Goal: Find specific page/section: Find specific page/section

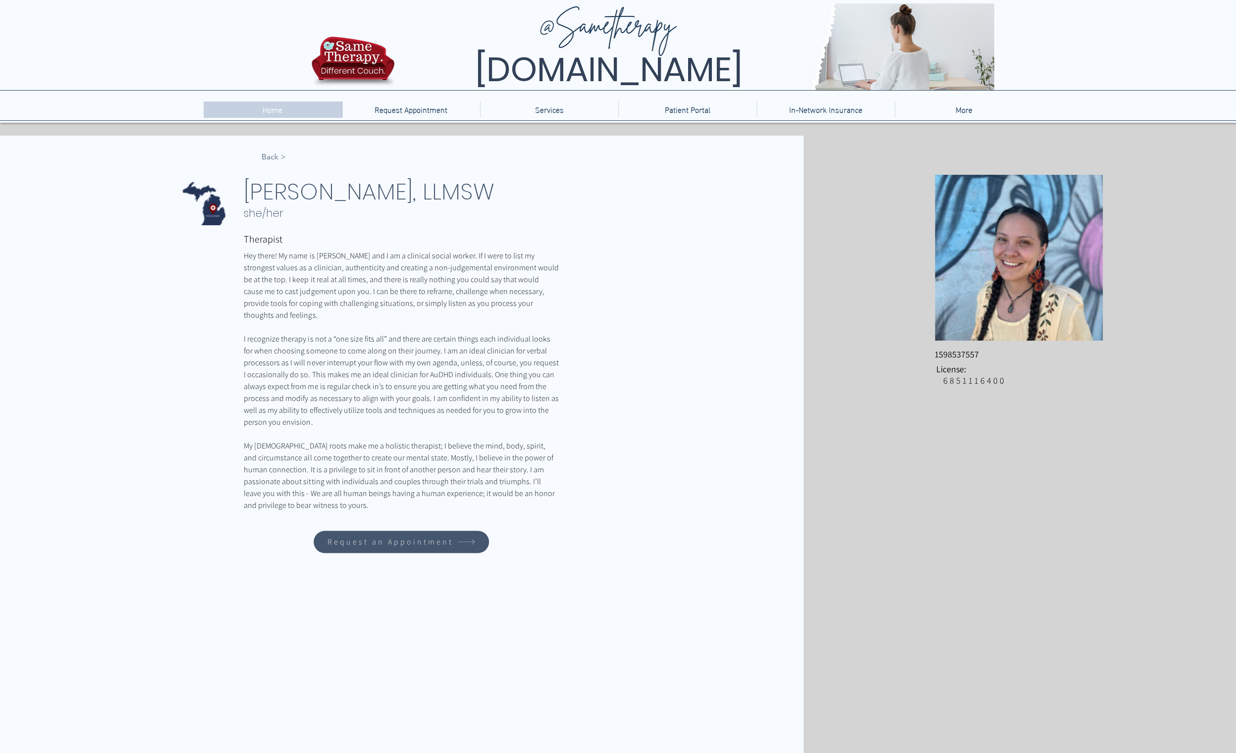
click at [256, 114] on div "Home" at bounding box center [272, 110] width 133 height 16
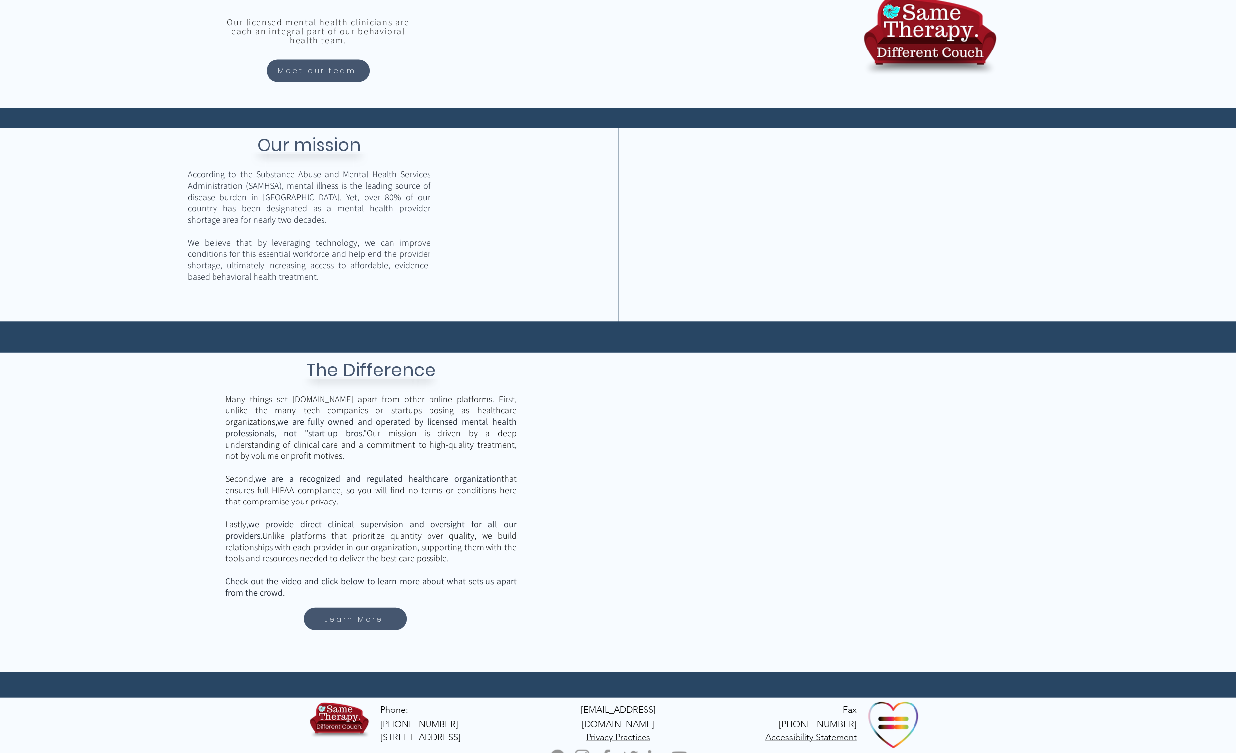
scroll to position [1076, 0]
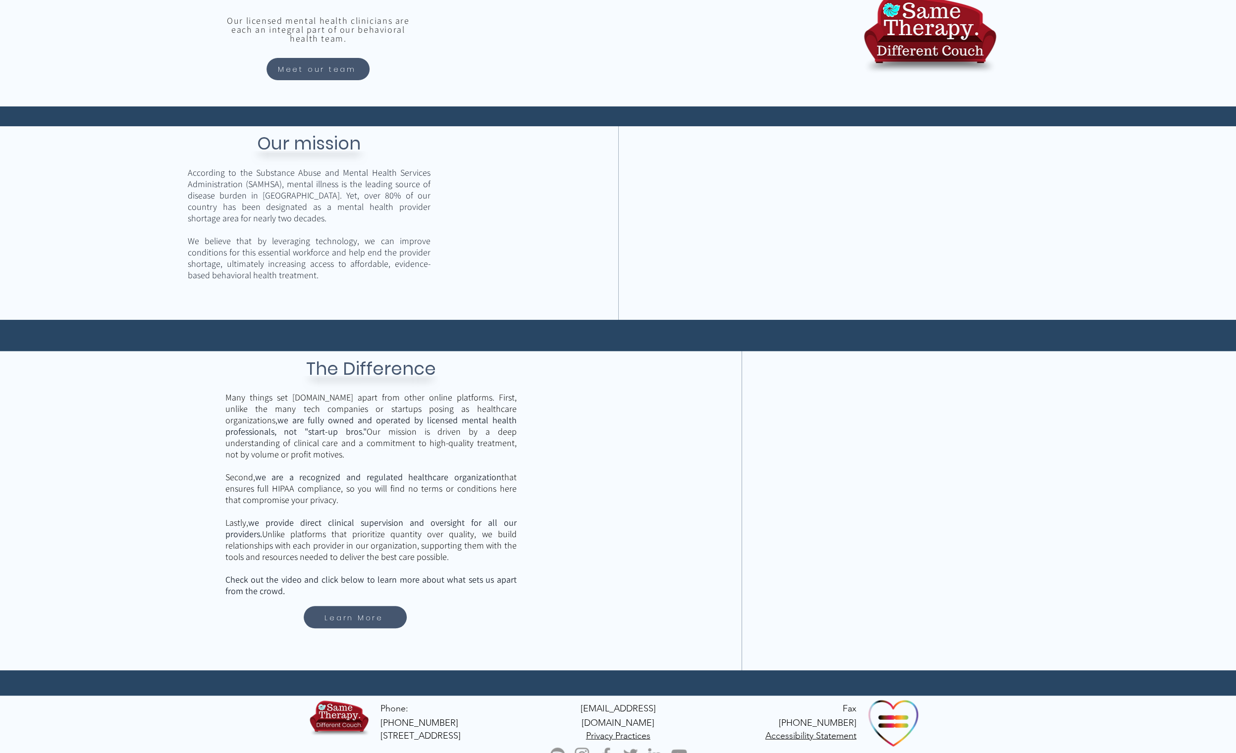
click at [1081, 431] on div "main content" at bounding box center [988, 510] width 494 height 319
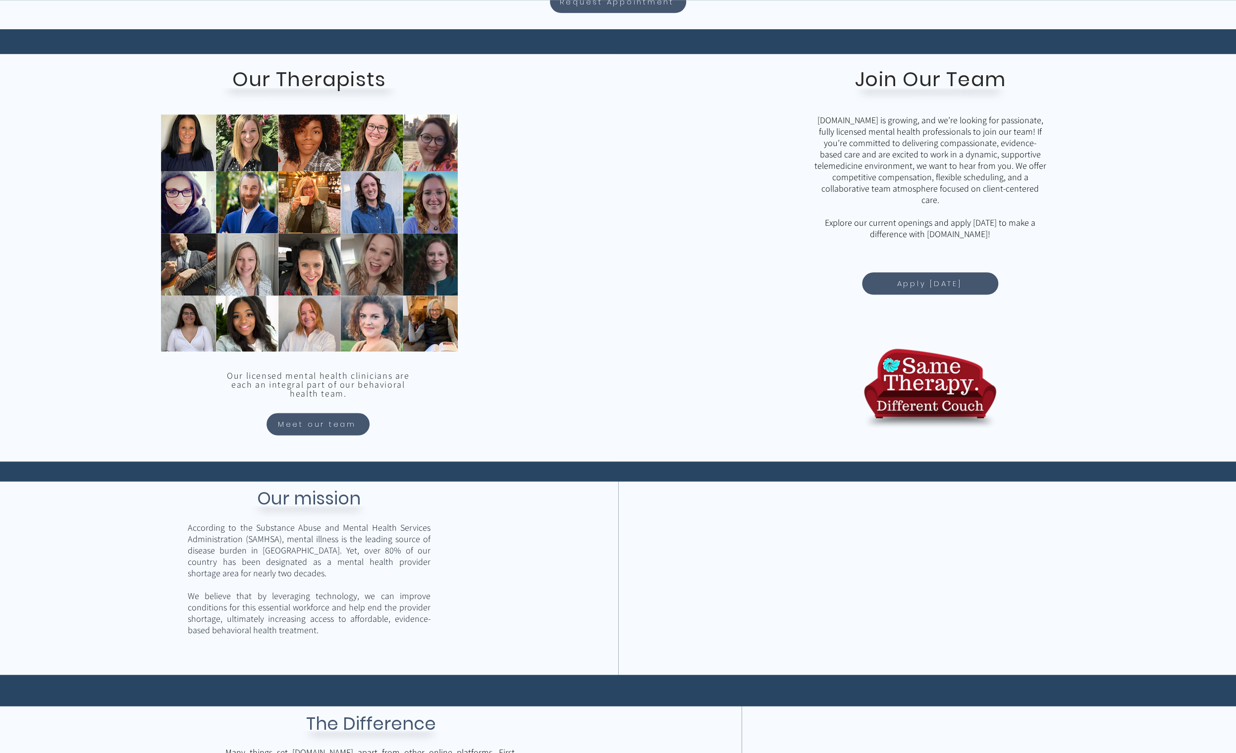
scroll to position [720, 0]
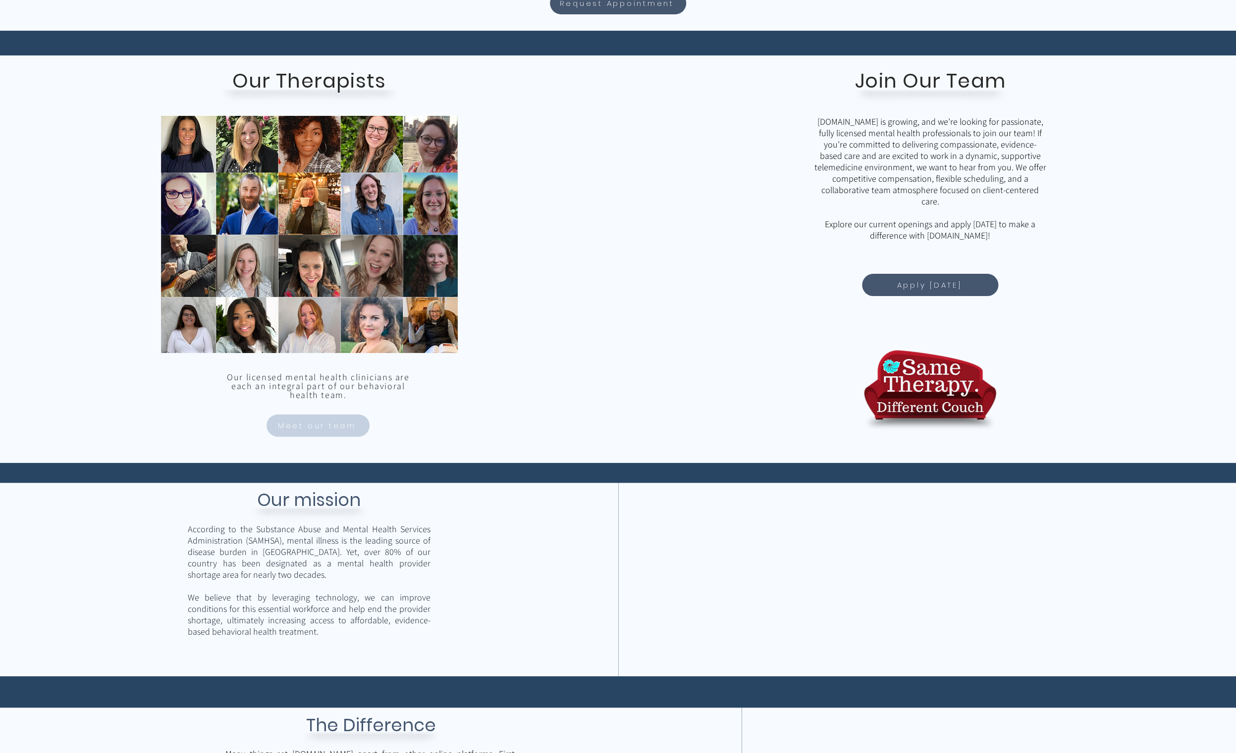
click at [327, 427] on span "Meet our team" at bounding box center [317, 425] width 78 height 11
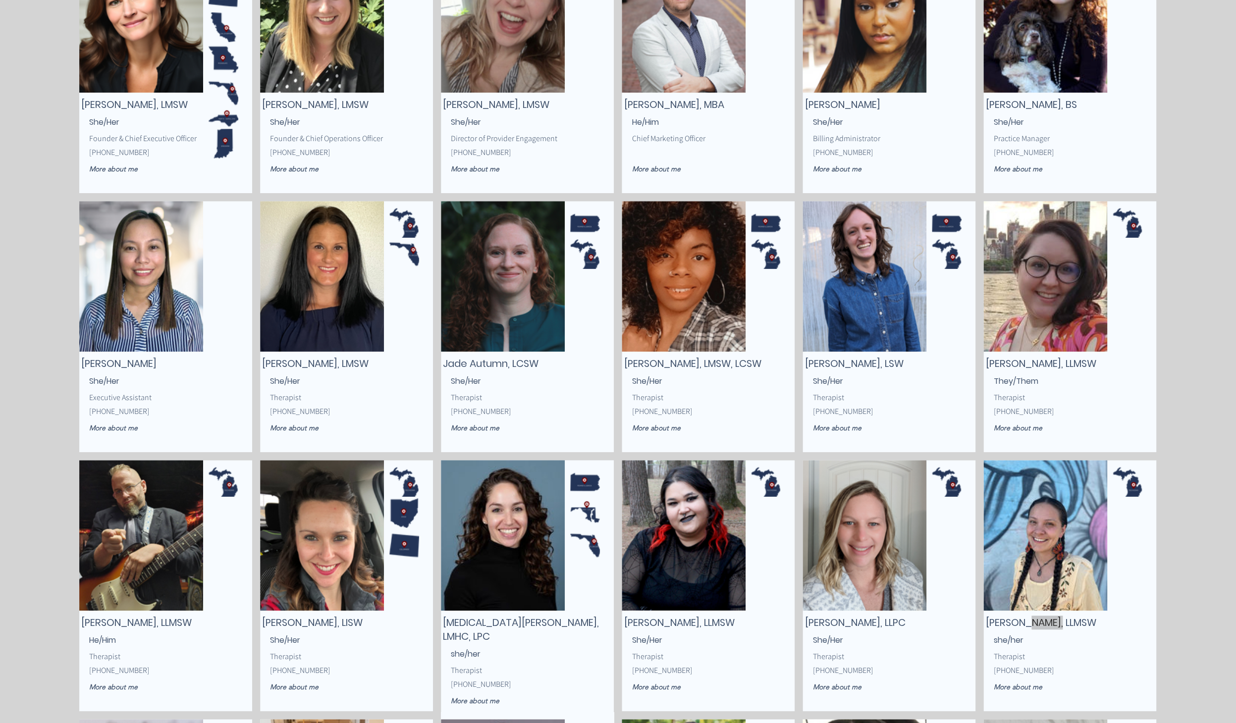
scroll to position [323, 0]
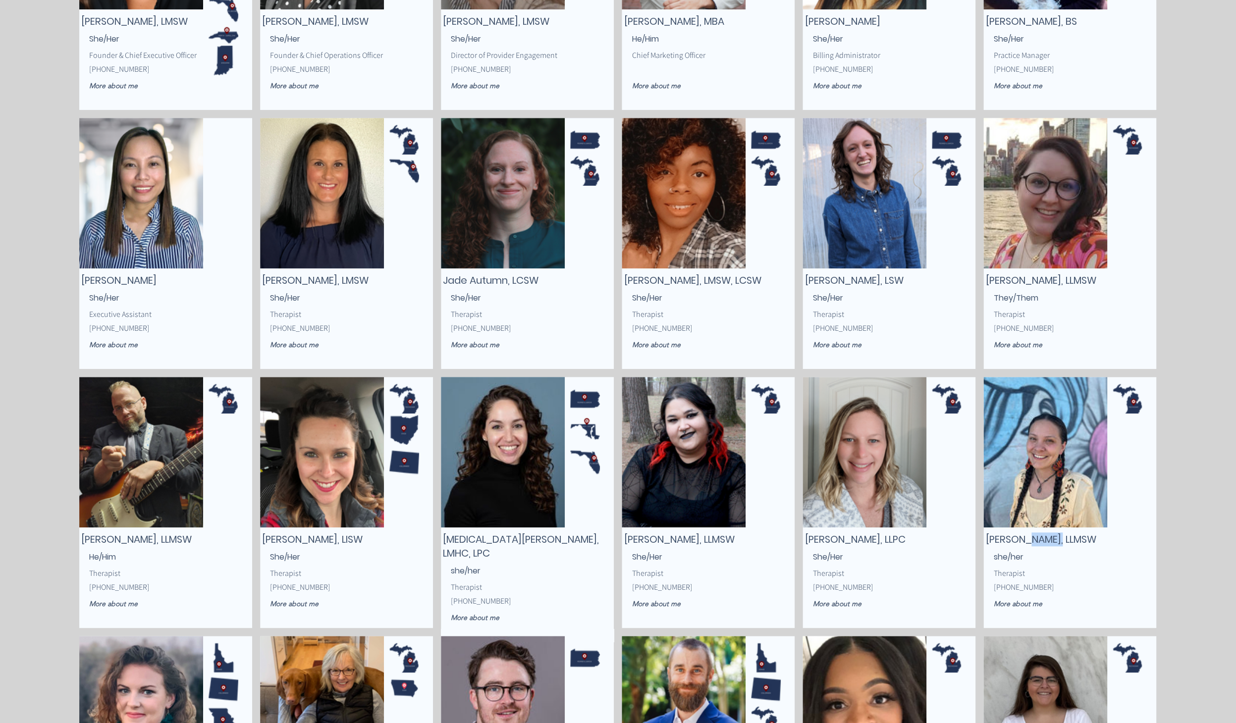
click at [1045, 525] on img "main content" at bounding box center [1045, 451] width 124 height 151
